Goal: Task Accomplishment & Management: Use online tool/utility

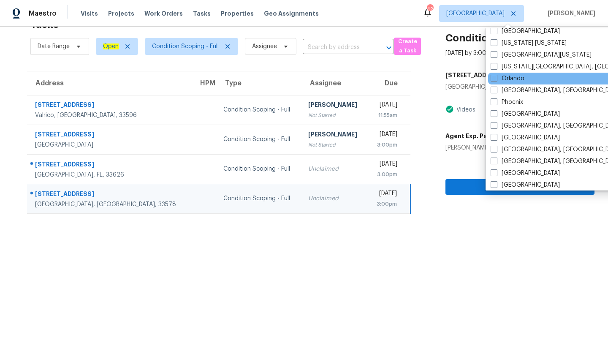
scroll to position [357, 0]
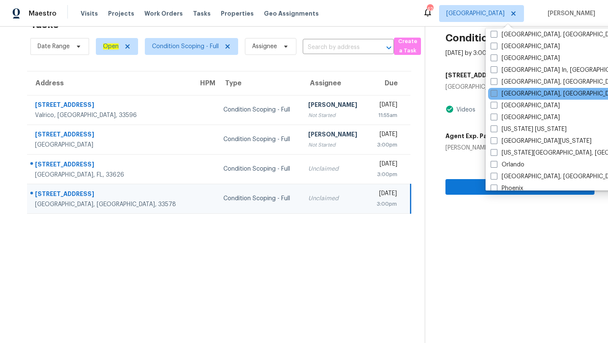
click at [494, 92] on span at bounding box center [493, 93] width 7 height 7
click at [494, 92] on input "[GEOGRAPHIC_DATA], [GEOGRAPHIC_DATA]" at bounding box center [492, 91] width 5 height 5
checkbox input "true"
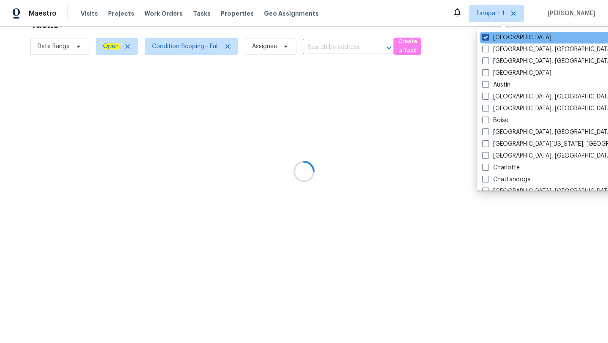
click at [488, 41] on span at bounding box center [485, 37] width 7 height 7
click at [487, 39] on input "[GEOGRAPHIC_DATA]" at bounding box center [484, 35] width 5 height 5
checkbox input "false"
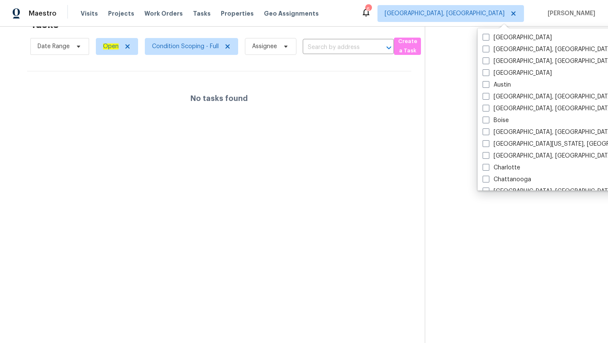
click at [462, 163] on section at bounding box center [509, 171] width 170 height 343
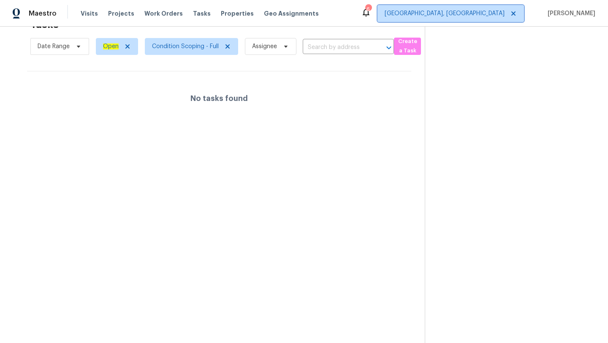
click at [481, 12] on span "[GEOGRAPHIC_DATA], [GEOGRAPHIC_DATA]" at bounding box center [450, 13] width 146 height 17
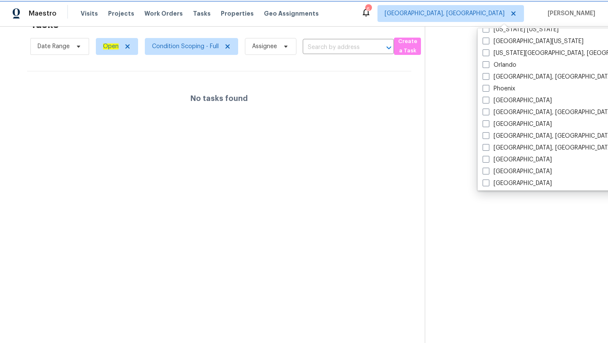
scroll to position [432, 0]
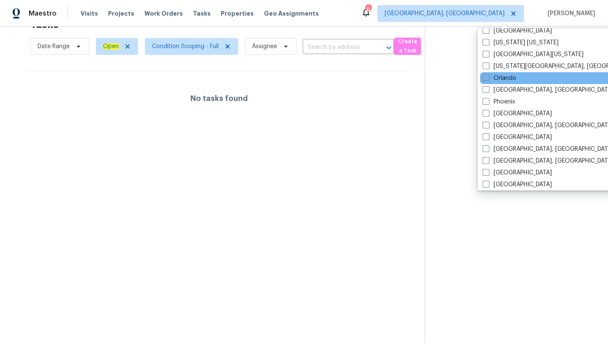
click at [485, 81] on span at bounding box center [485, 77] width 7 height 7
click at [485, 79] on input "Orlando" at bounding box center [484, 76] width 5 height 5
checkbox input "true"
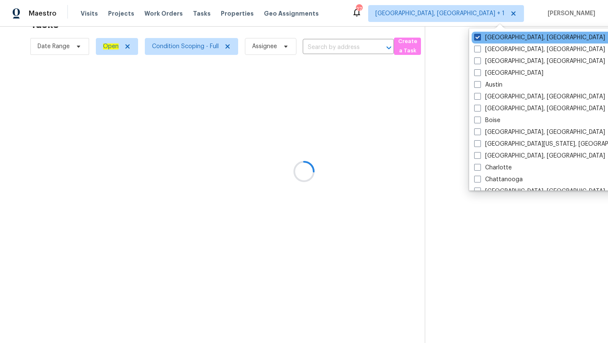
click at [478, 37] on span at bounding box center [477, 37] width 7 height 7
click at [478, 37] on input "[GEOGRAPHIC_DATA], [GEOGRAPHIC_DATA]" at bounding box center [476, 35] width 5 height 5
checkbox input "false"
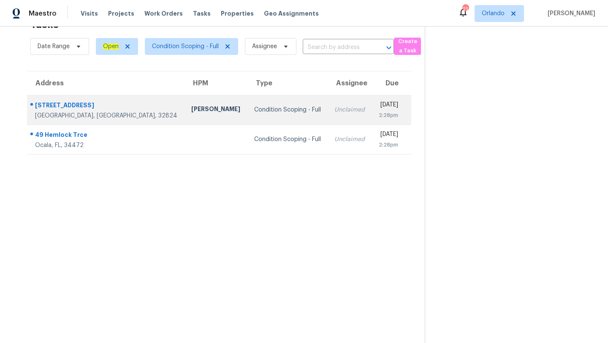
click at [334, 107] on div "Unclaimed" at bounding box center [349, 109] width 30 height 8
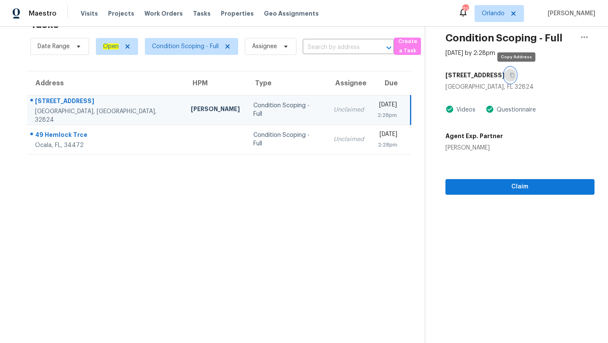
click at [514, 76] on icon "button" at bounding box center [511, 75] width 5 height 5
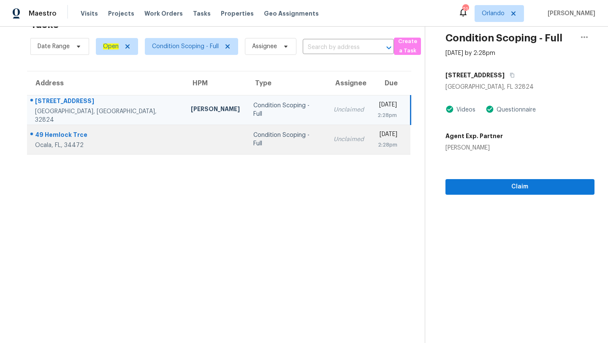
click at [268, 147] on td "Condition Scoping - Full" at bounding box center [286, 139] width 80 height 30
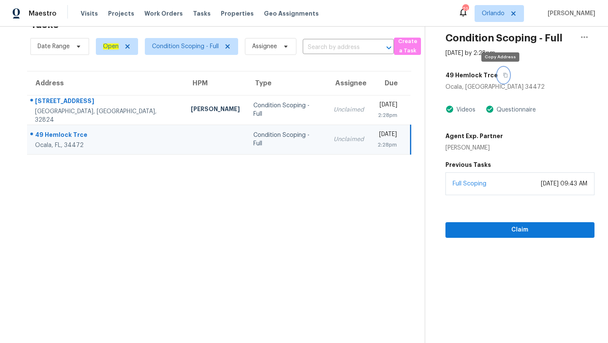
click at [499, 71] on button "button" at bounding box center [502, 75] width 11 height 15
click at [501, 14] on span "Orlando" at bounding box center [492, 13] width 23 height 8
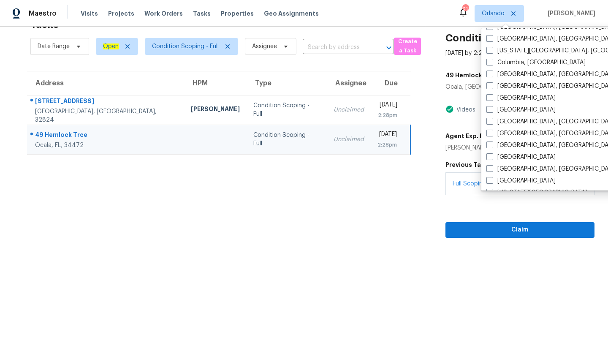
scroll to position [217, 0]
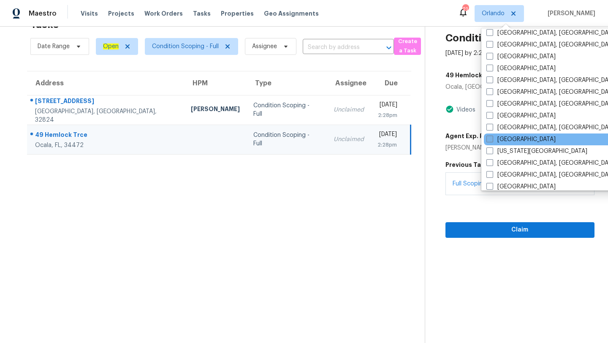
click at [489, 142] on span at bounding box center [489, 138] width 7 height 7
click at [489, 140] on input "[GEOGRAPHIC_DATA]" at bounding box center [488, 137] width 5 height 5
checkbox input "true"
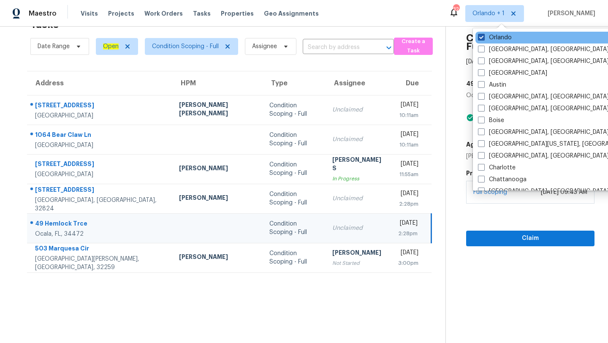
click at [481, 40] on span at bounding box center [481, 37] width 7 height 7
click at [481, 39] on input "Orlando" at bounding box center [480, 35] width 5 height 5
checkbox input "false"
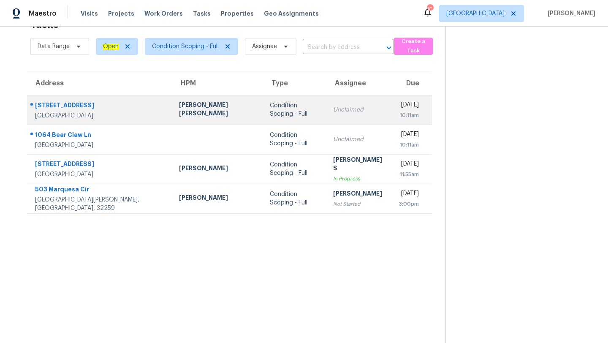
click at [270, 108] on div "Condition Scoping - Full" at bounding box center [294, 109] width 49 height 17
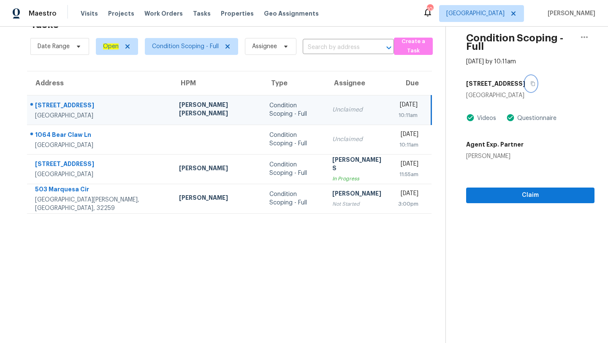
click at [530, 81] on icon "button" at bounding box center [532, 83] width 5 height 5
